Goal: Check status: Check status

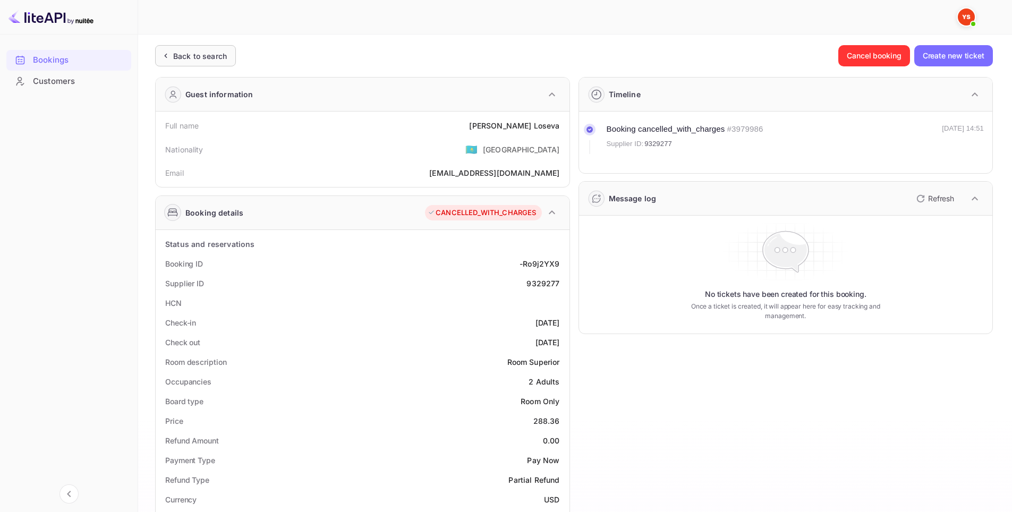
click at [206, 59] on div "Back to search" at bounding box center [200, 55] width 54 height 11
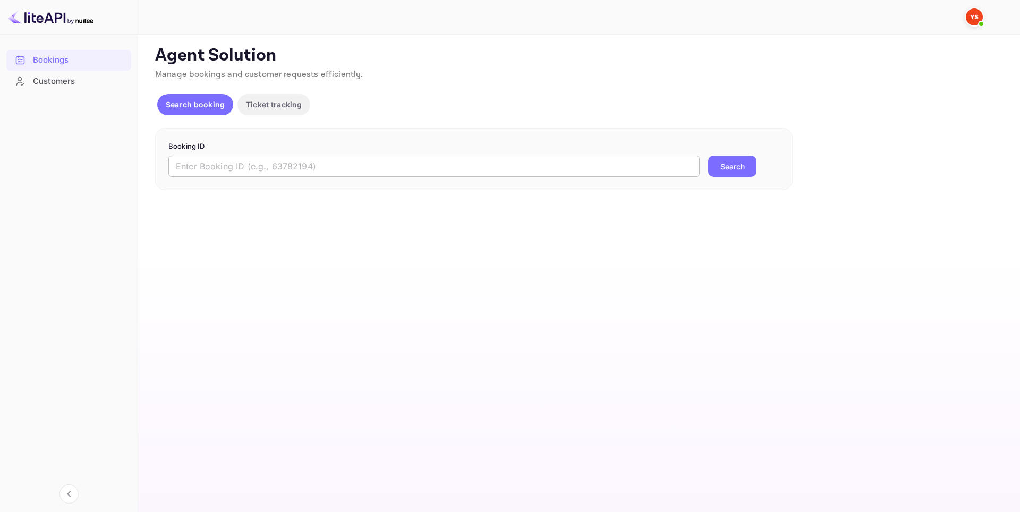
click at [243, 168] on input "text" at bounding box center [433, 166] width 531 height 21
paste input "9782494"
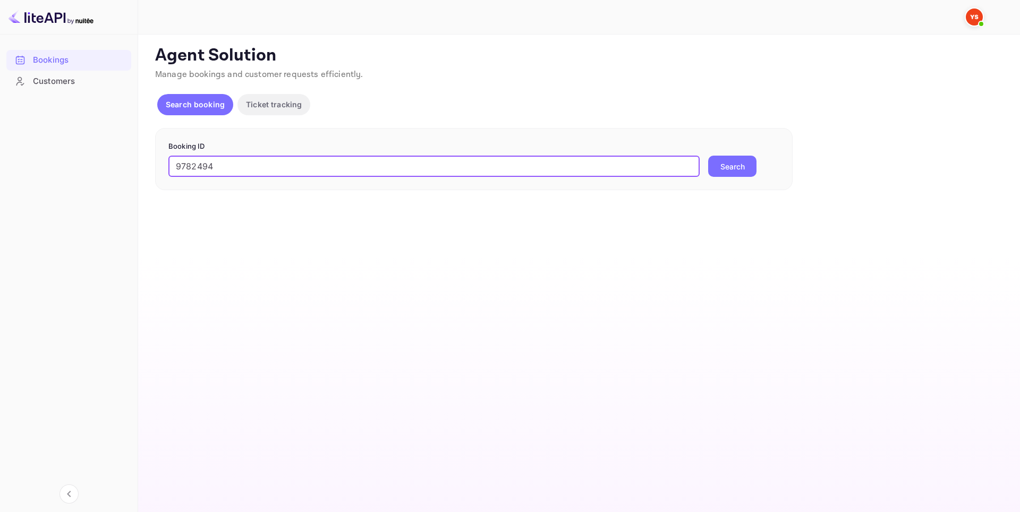
type input "9782494"
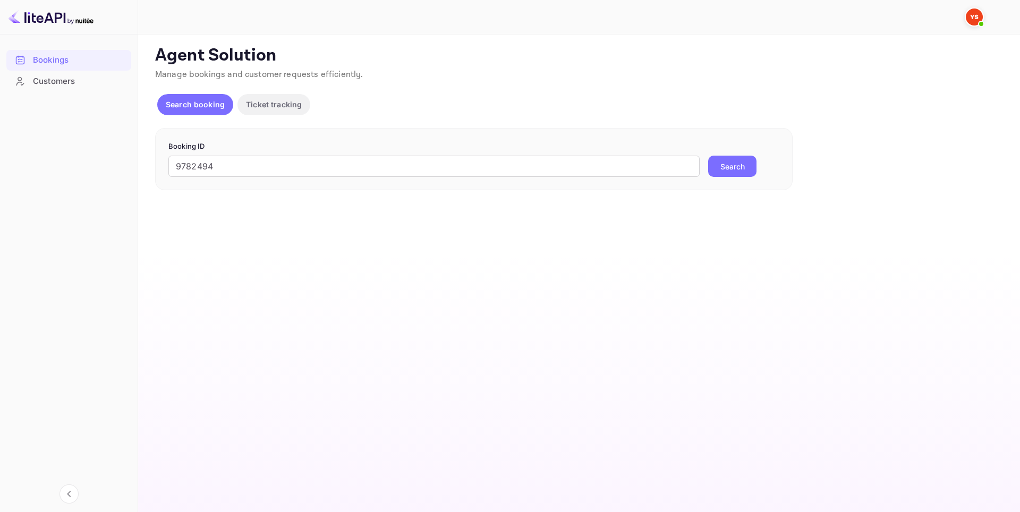
click at [732, 165] on button "Search" at bounding box center [732, 166] width 48 height 21
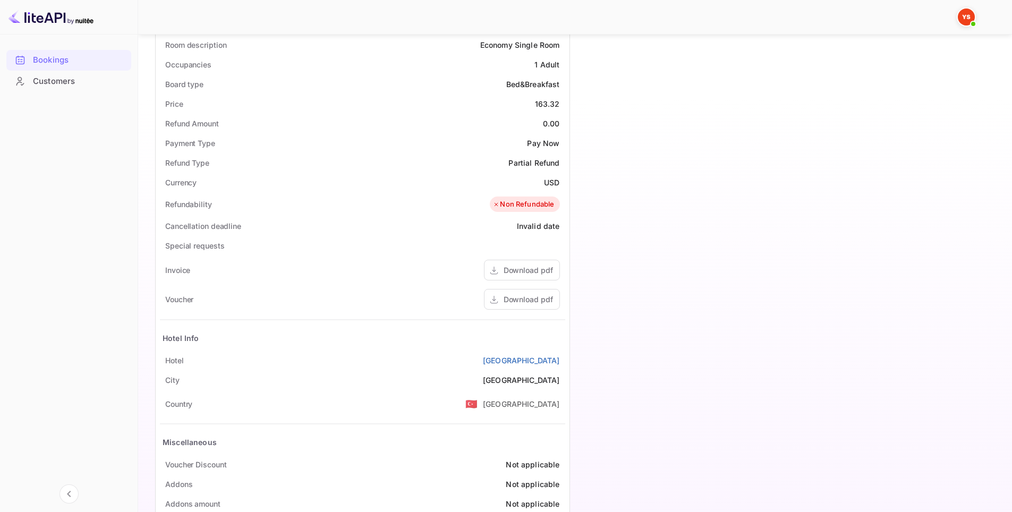
scroll to position [344, 0]
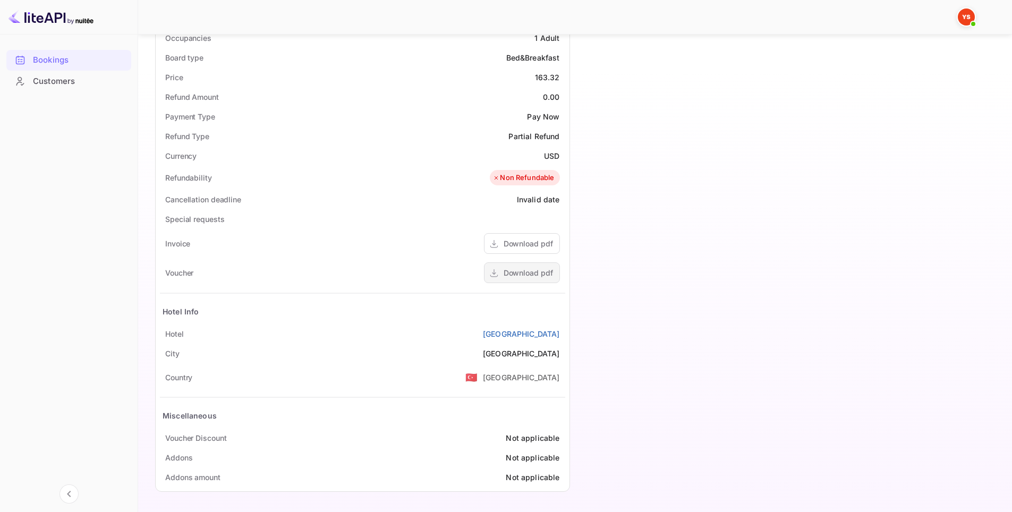
click at [528, 269] on div "Download pdf" at bounding box center [527, 272] width 49 height 11
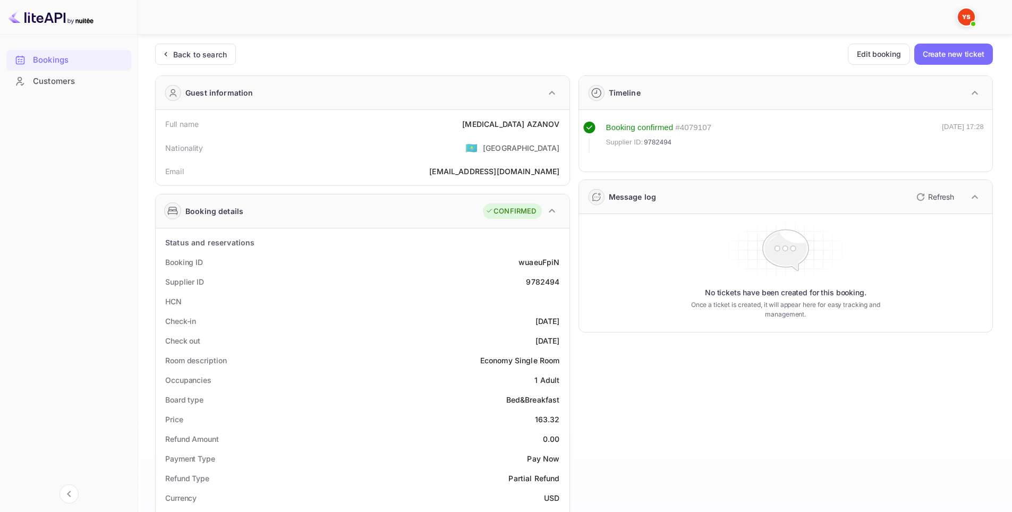
scroll to position [0, 0]
drag, startPoint x: 515, startPoint y: 263, endPoint x: 558, endPoint y: 261, distance: 43.6
click at [558, 261] on div "Booking ID wuaeuFpiN" at bounding box center [362, 264] width 405 height 20
copy div "wuaeuFpiN"
drag, startPoint x: 543, startPoint y: 283, endPoint x: 564, endPoint y: 281, distance: 20.7
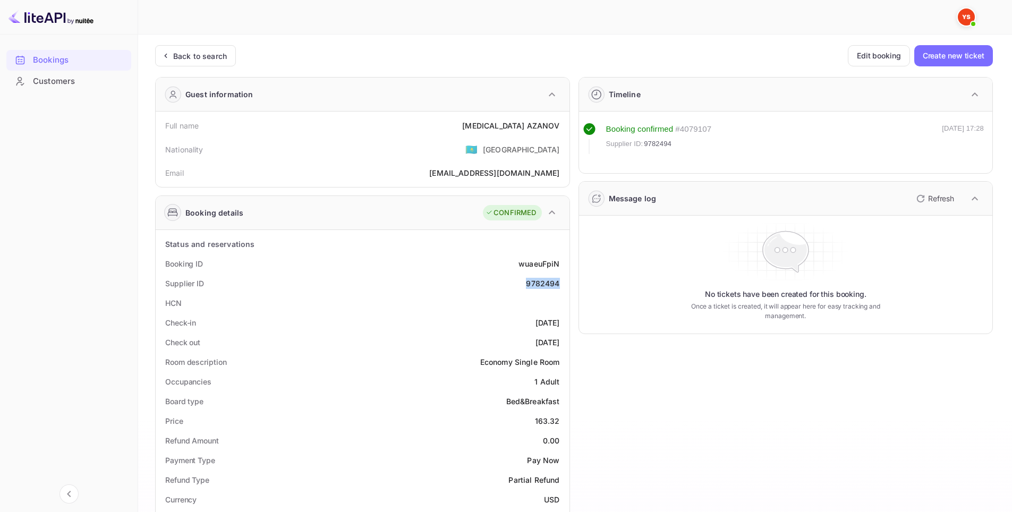
click at [564, 281] on div "Supplier ID 9782494" at bounding box center [362, 284] width 405 height 20
copy div "9782494"
drag, startPoint x: 490, startPoint y: 118, endPoint x: 560, endPoint y: 119, distance: 70.1
click at [560, 119] on div "Full name [MEDICAL_DATA][PERSON_NAME]" at bounding box center [362, 126] width 405 height 20
copy div "[MEDICAL_DATA][PERSON_NAME]"
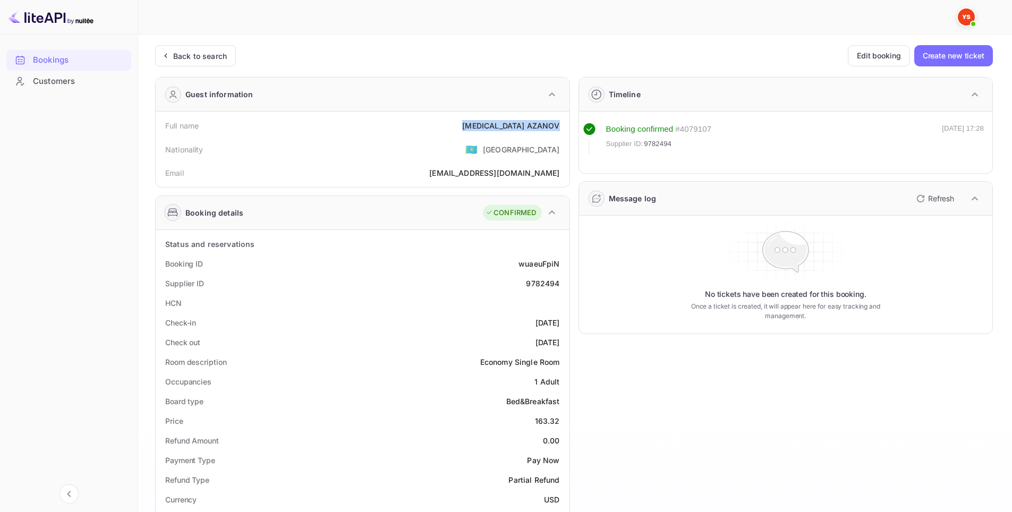
drag, startPoint x: 508, startPoint y: 316, endPoint x: 559, endPoint y: 314, distance: 51.0
click at [559, 314] on div "Check-in [DATE]" at bounding box center [362, 323] width 405 height 20
copy div "[DATE]"
drag, startPoint x: 513, startPoint y: 342, endPoint x: 559, endPoint y: 344, distance: 45.7
click at [559, 344] on div "Check out [DATE]" at bounding box center [362, 342] width 405 height 20
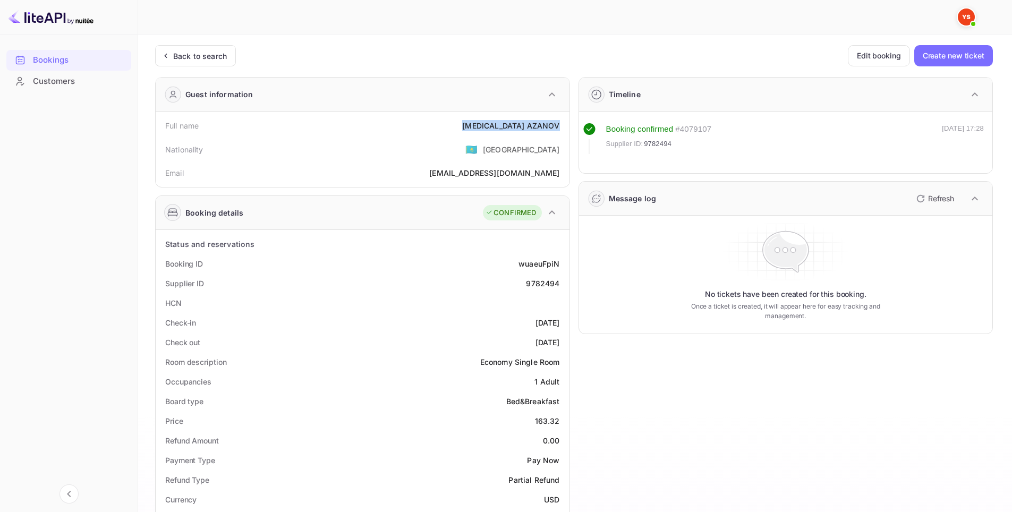
copy div "[DATE]"
